Goal: Transaction & Acquisition: Download file/media

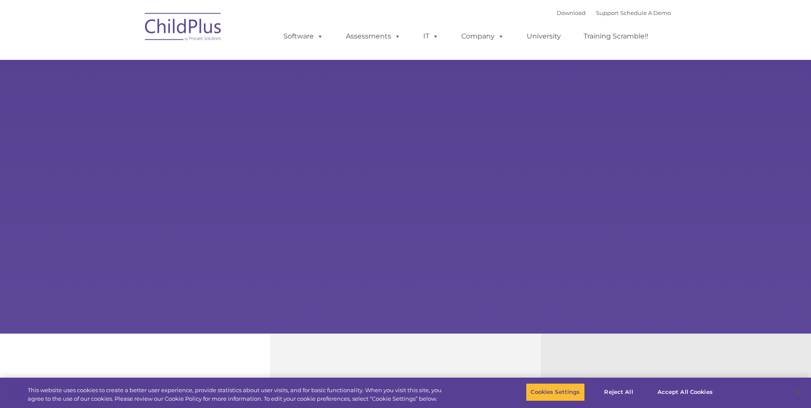
select select "MEDIUM"
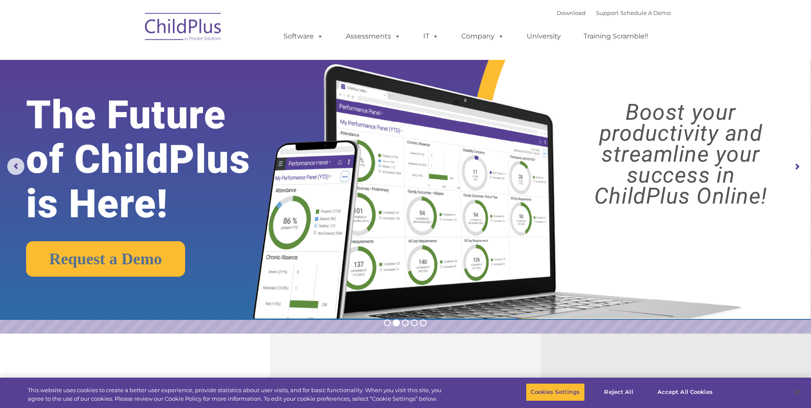
click at [193, 25] on img at bounding box center [183, 28] width 85 height 43
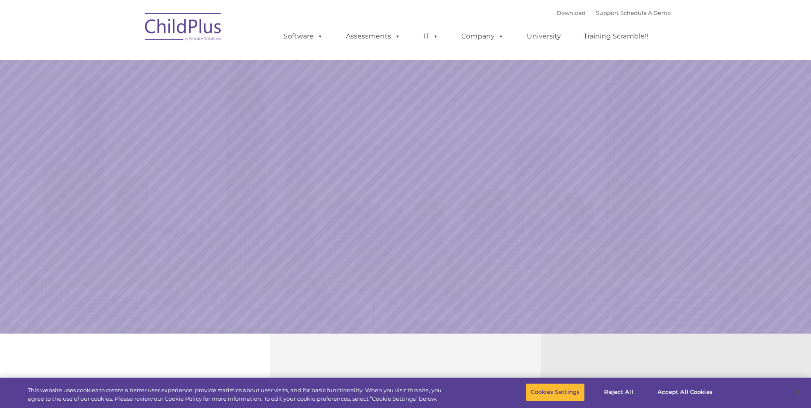
select select "MEDIUM"
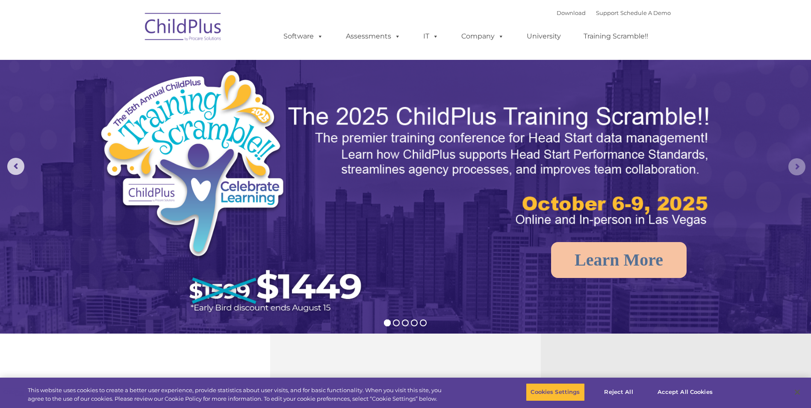
click at [798, 170] on rs-arrow at bounding box center [796, 166] width 17 height 17
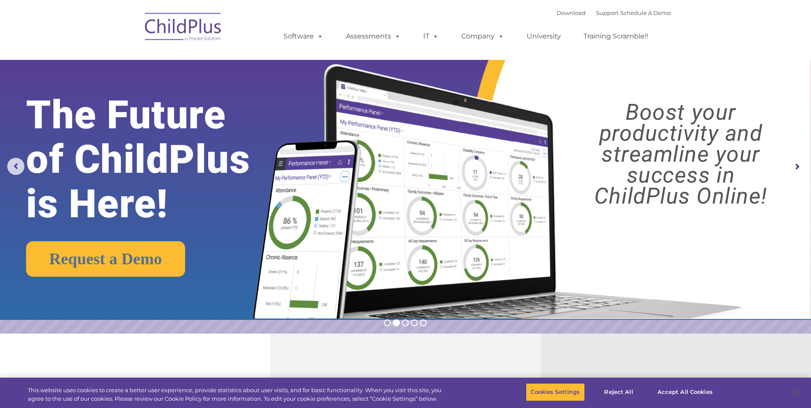
click at [798, 170] on rs-arrow at bounding box center [796, 166] width 17 height 17
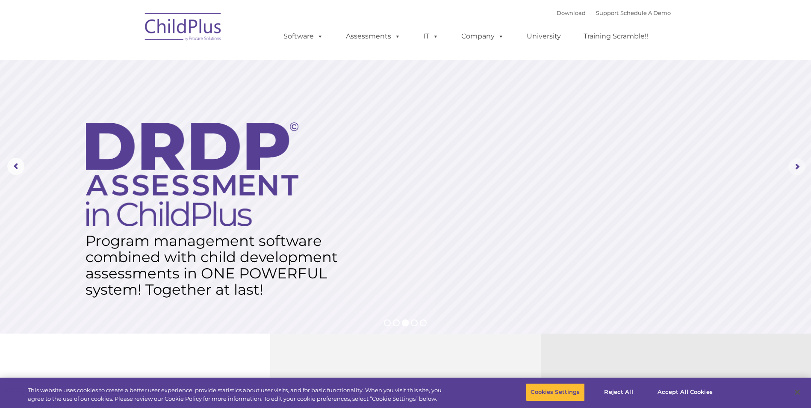
click at [798, 170] on rs-arrow at bounding box center [796, 166] width 17 height 17
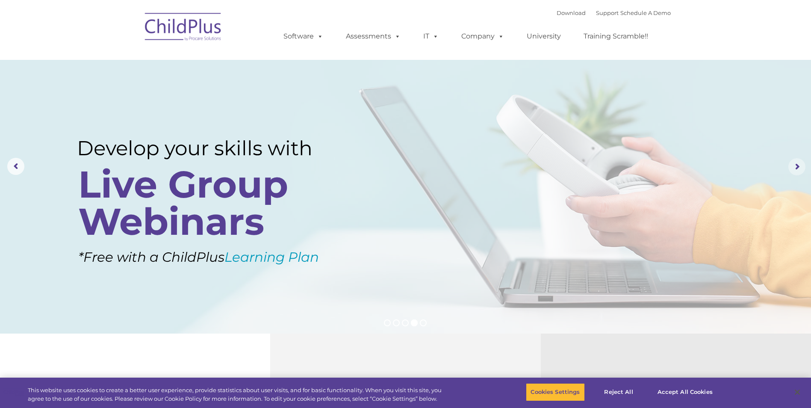
click at [799, 170] on rs-arrow at bounding box center [796, 166] width 17 height 17
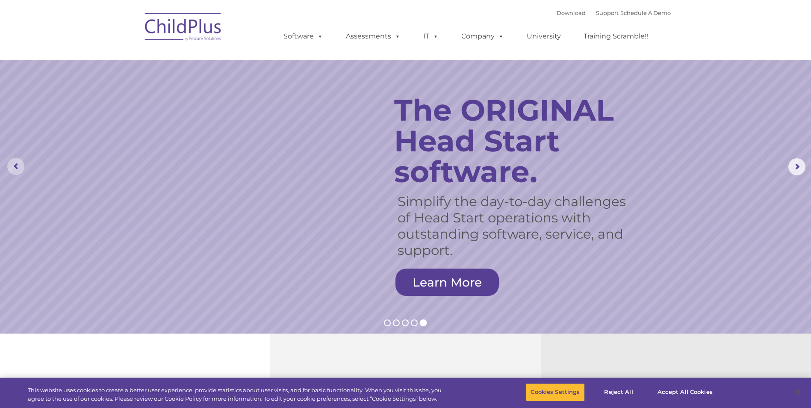
click at [17, 167] on rs-arrow at bounding box center [15, 166] width 17 height 17
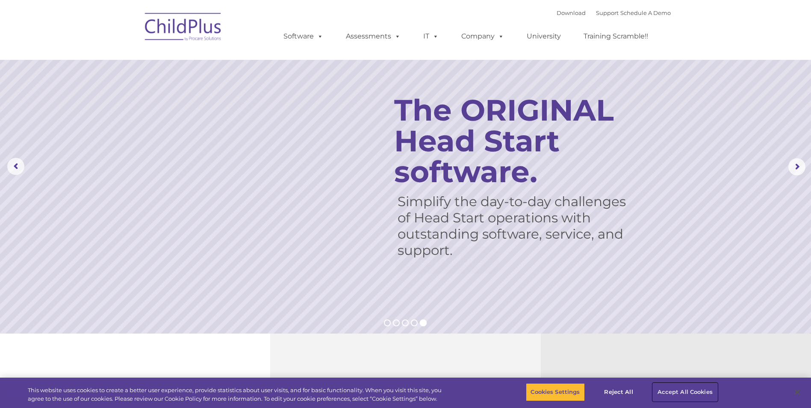
click at [693, 390] on button "Accept All Cookies" at bounding box center [684, 392] width 65 height 18
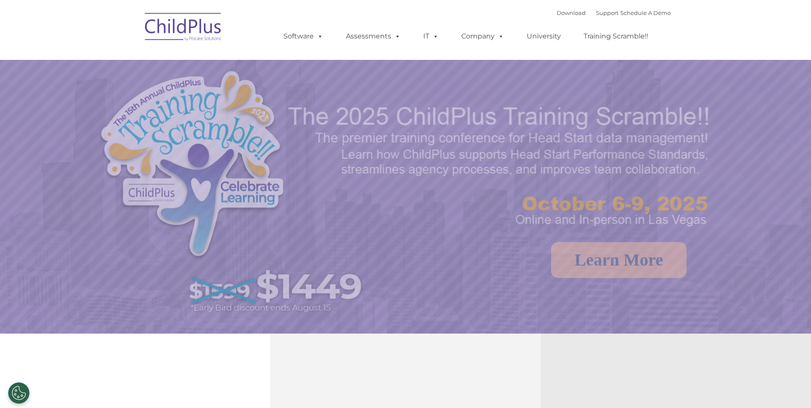
select select "MEDIUM"
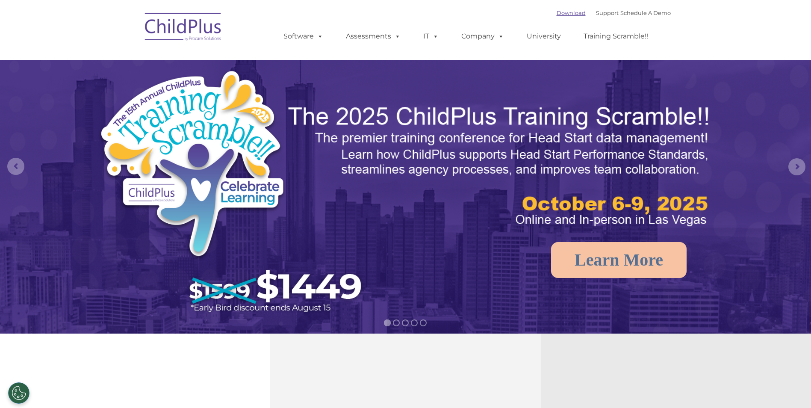
click at [563, 12] on link "Download" at bounding box center [570, 12] width 29 height 7
